Goal: Task Accomplishment & Management: Use online tool/utility

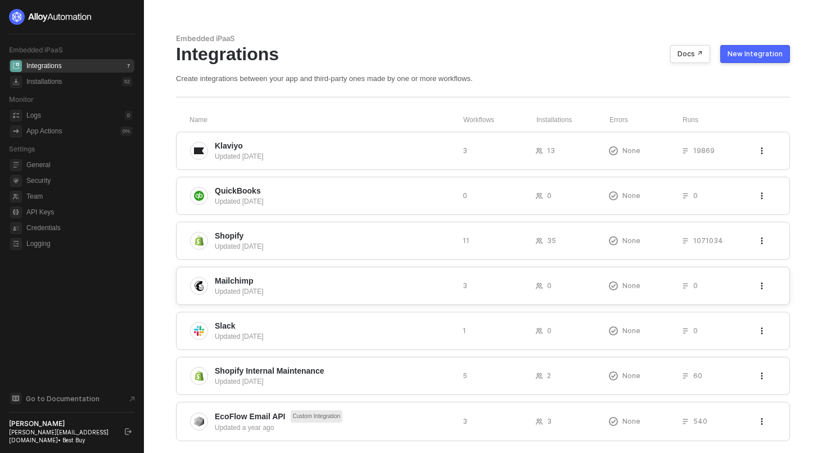
click at [332, 284] on span "Mailchimp" at bounding box center [334, 280] width 239 height 11
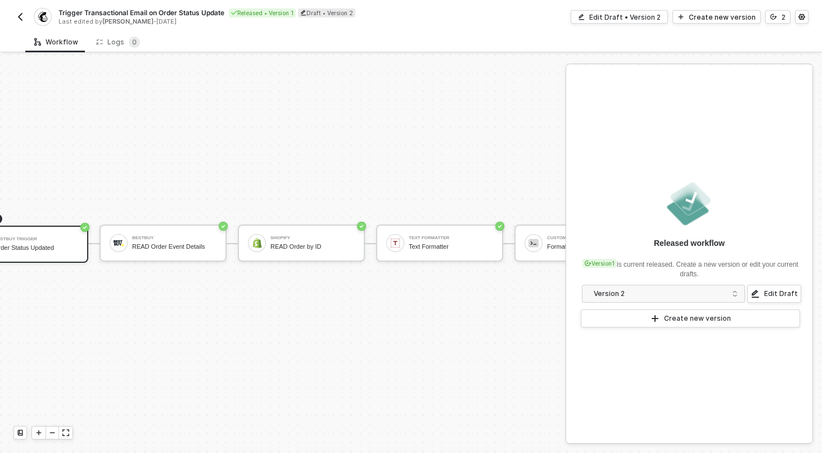
scroll to position [21, 0]
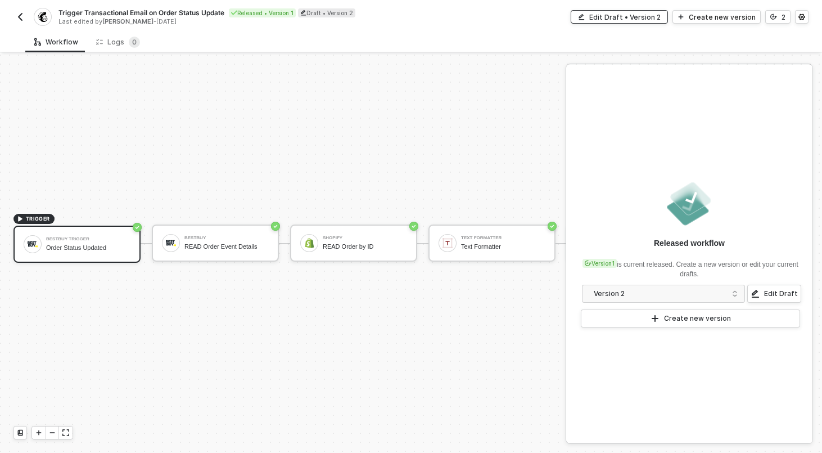
click at [631, 17] on div "Edit Draft • Version 2" at bounding box center [625, 17] width 71 height 10
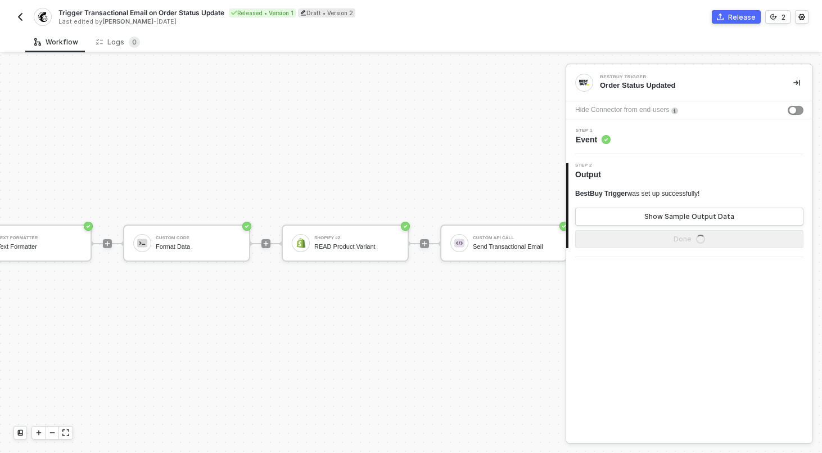
scroll to position [21, 617]
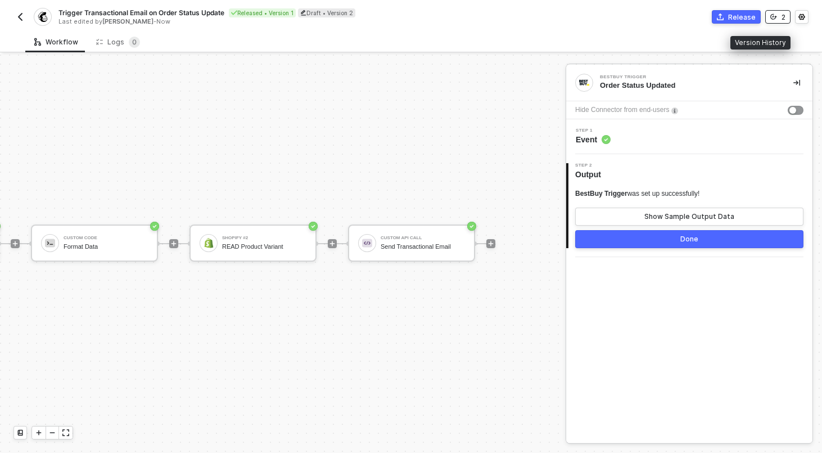
click at [773, 12] on button "2" at bounding box center [778, 17] width 25 height 14
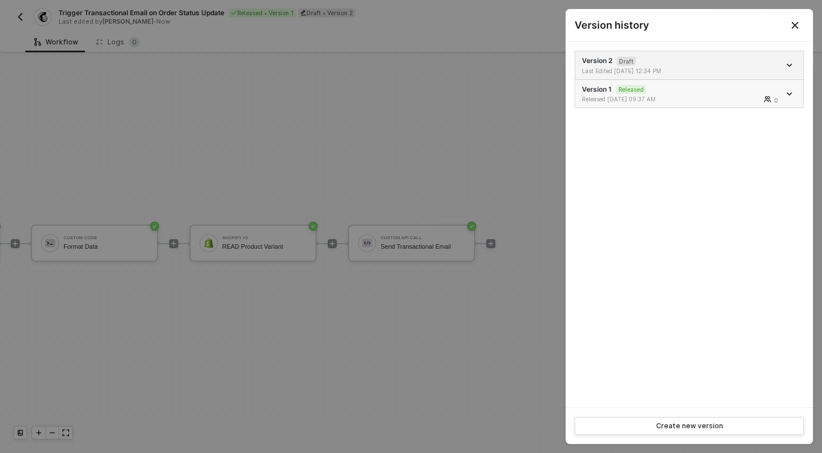
click at [685, 92] on div "Version 1 Released Released [DATE] 09:37 AM 0" at bounding box center [681, 93] width 198 height 19
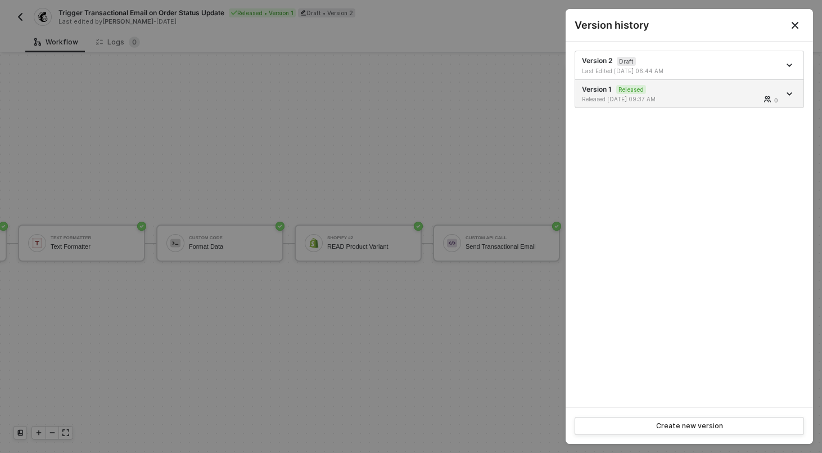
click at [456, 148] on div at bounding box center [411, 226] width 822 height 453
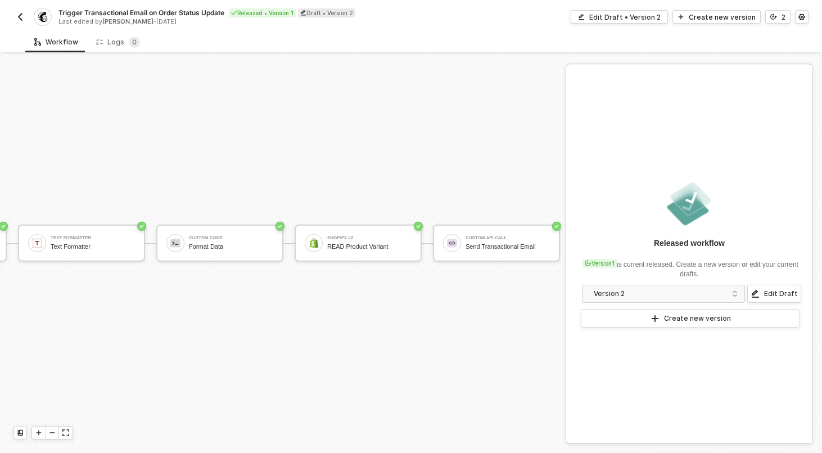
click at [18, 19] on img "button" at bounding box center [20, 16] width 9 height 9
